Goal: Information Seeking & Learning: Learn about a topic

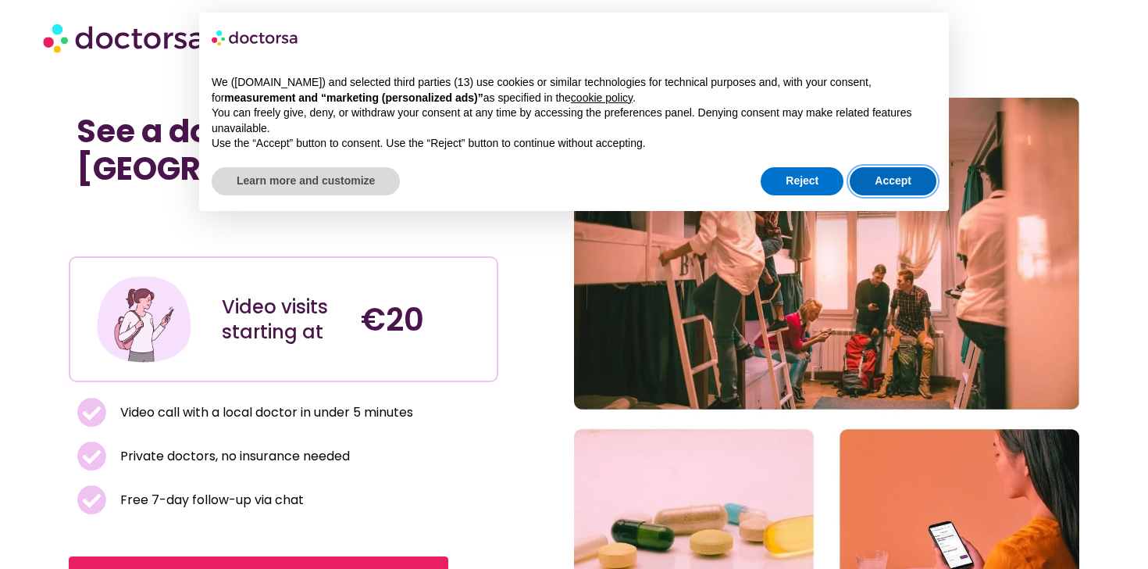
click at [903, 184] on button "Accept" at bounding box center [893, 181] width 87 height 28
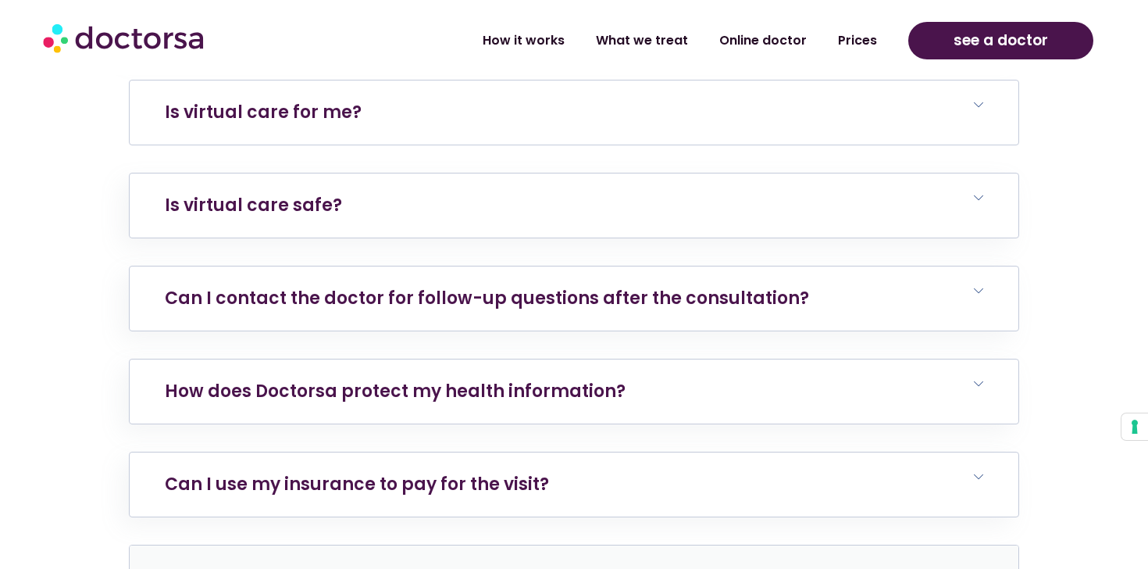
scroll to position [3301, 0]
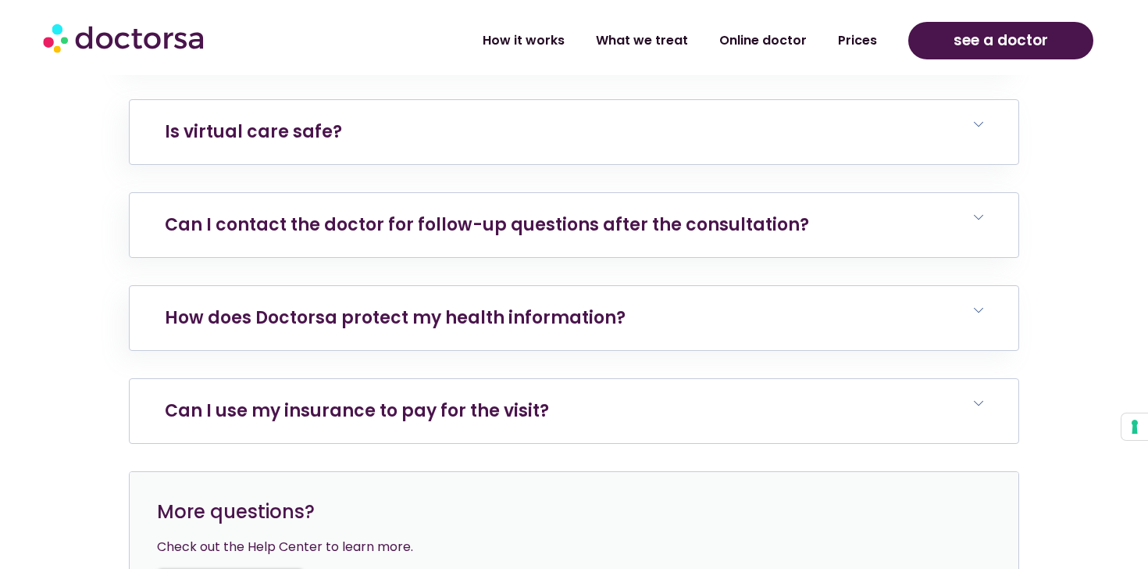
click at [743, 379] on h6 "Can I use my insurance to pay for the visit?" at bounding box center [574, 411] width 889 height 64
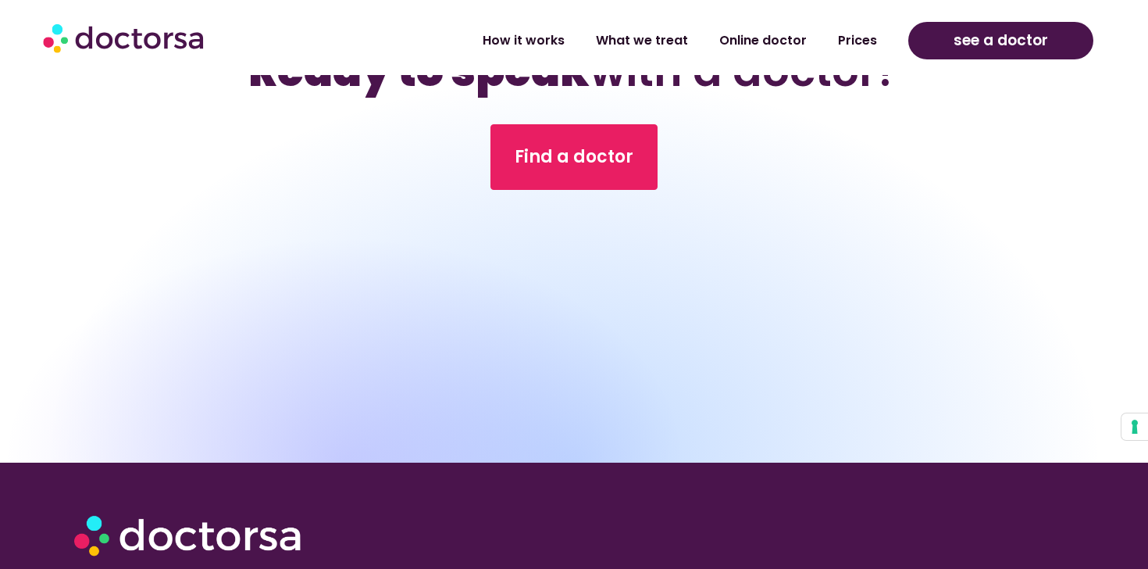
scroll to position [4491, 0]
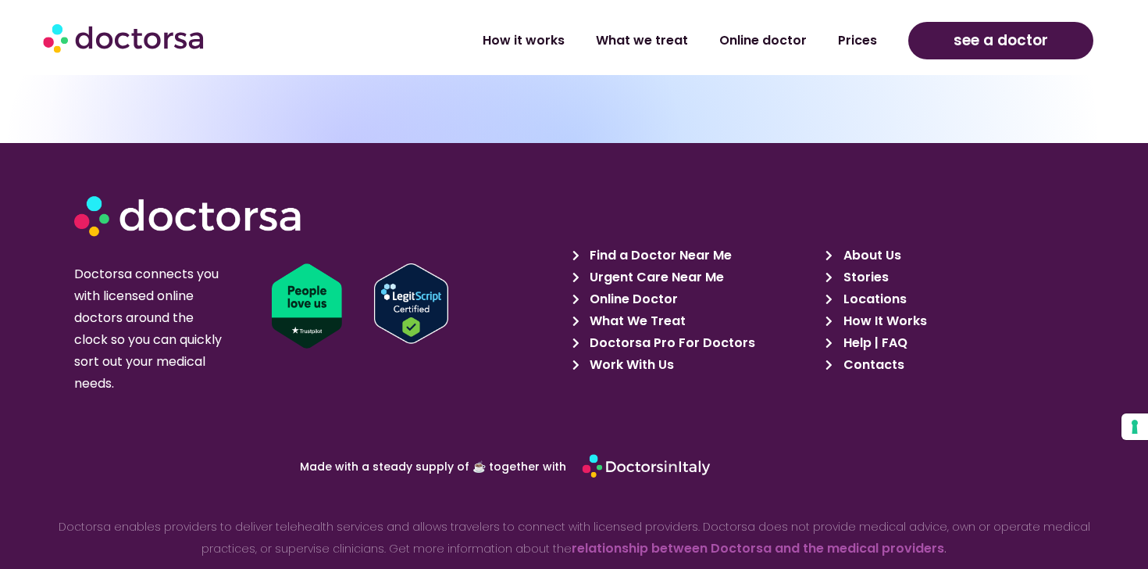
click at [888, 332] on span "Help | FAQ" at bounding box center [873, 343] width 68 height 22
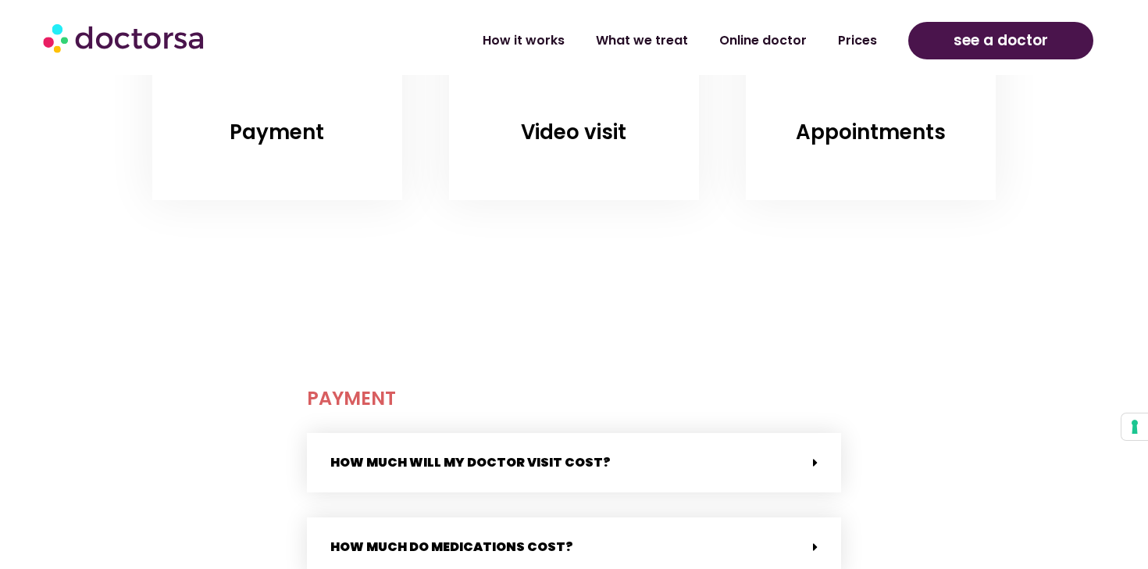
scroll to position [433, 0]
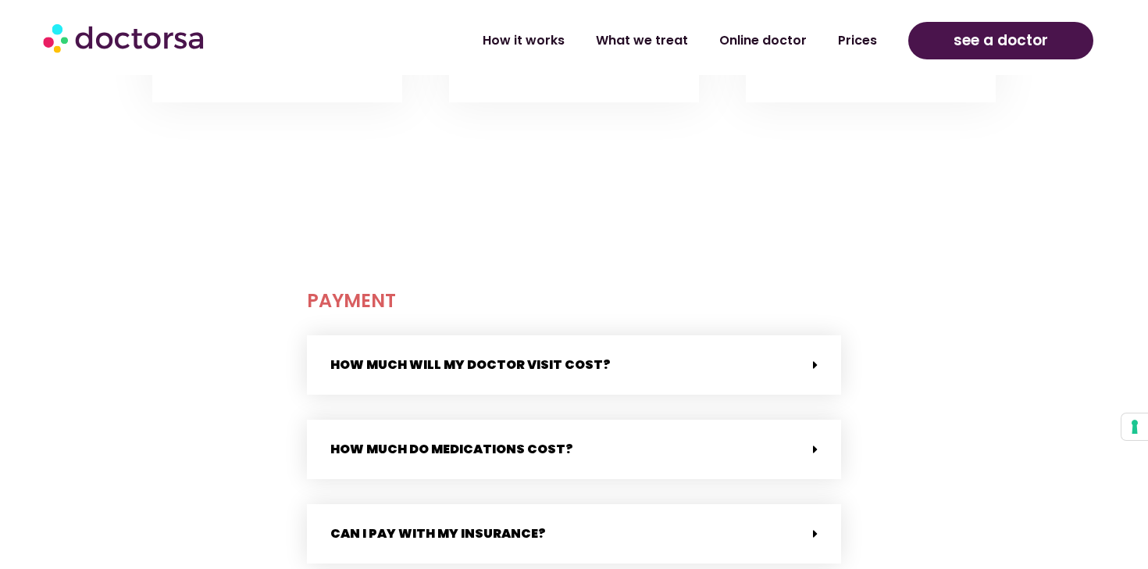
click at [693, 366] on div "How much will my doctor visit cost?" at bounding box center [574, 364] width 534 height 59
